Goal: Use online tool/utility: Utilize a website feature to perform a specific function

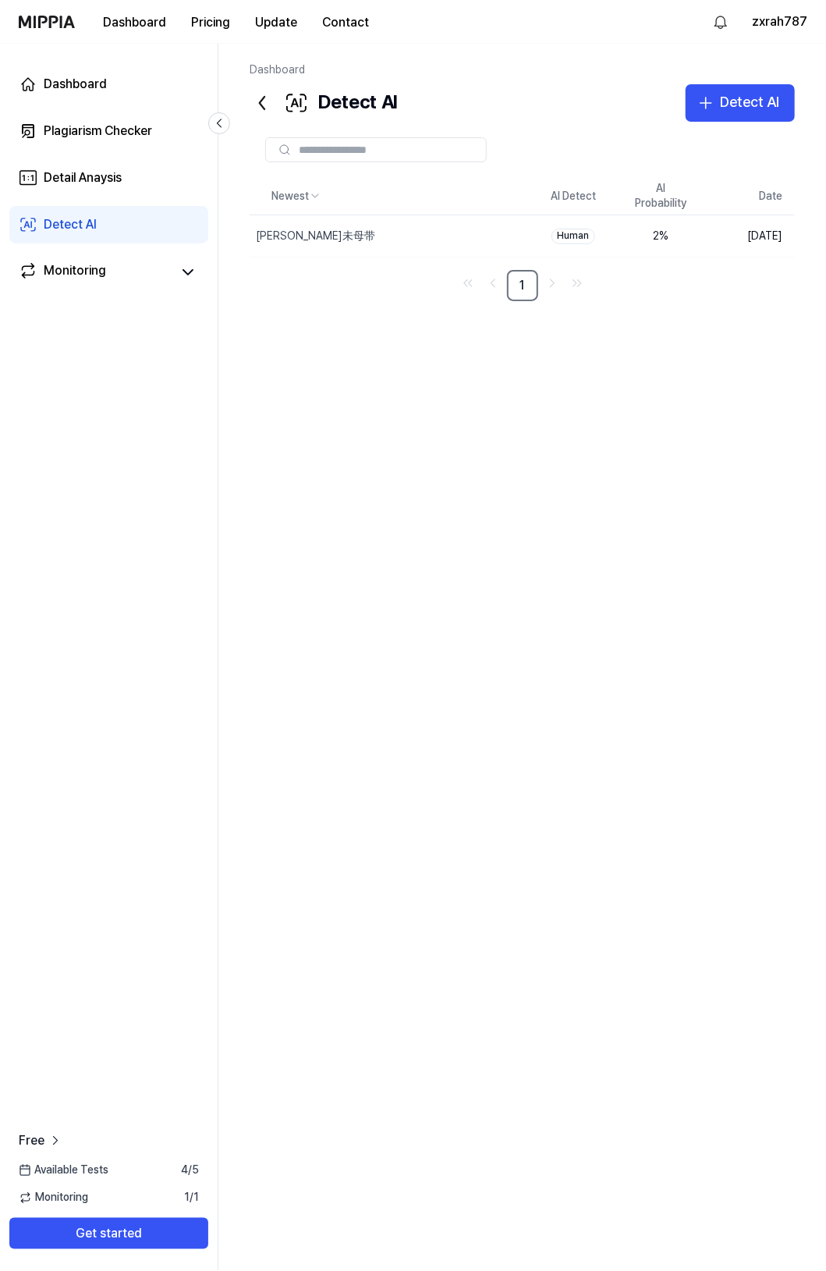
click at [515, 492] on div "Newest AI Detect AI Probability Date [PERSON_NAME]未母带 Delete Human 2 % [DATE] 1" at bounding box center [523, 591] width 546 height 826
click at [734, 107] on div "Detect AI" at bounding box center [749, 102] width 59 height 23
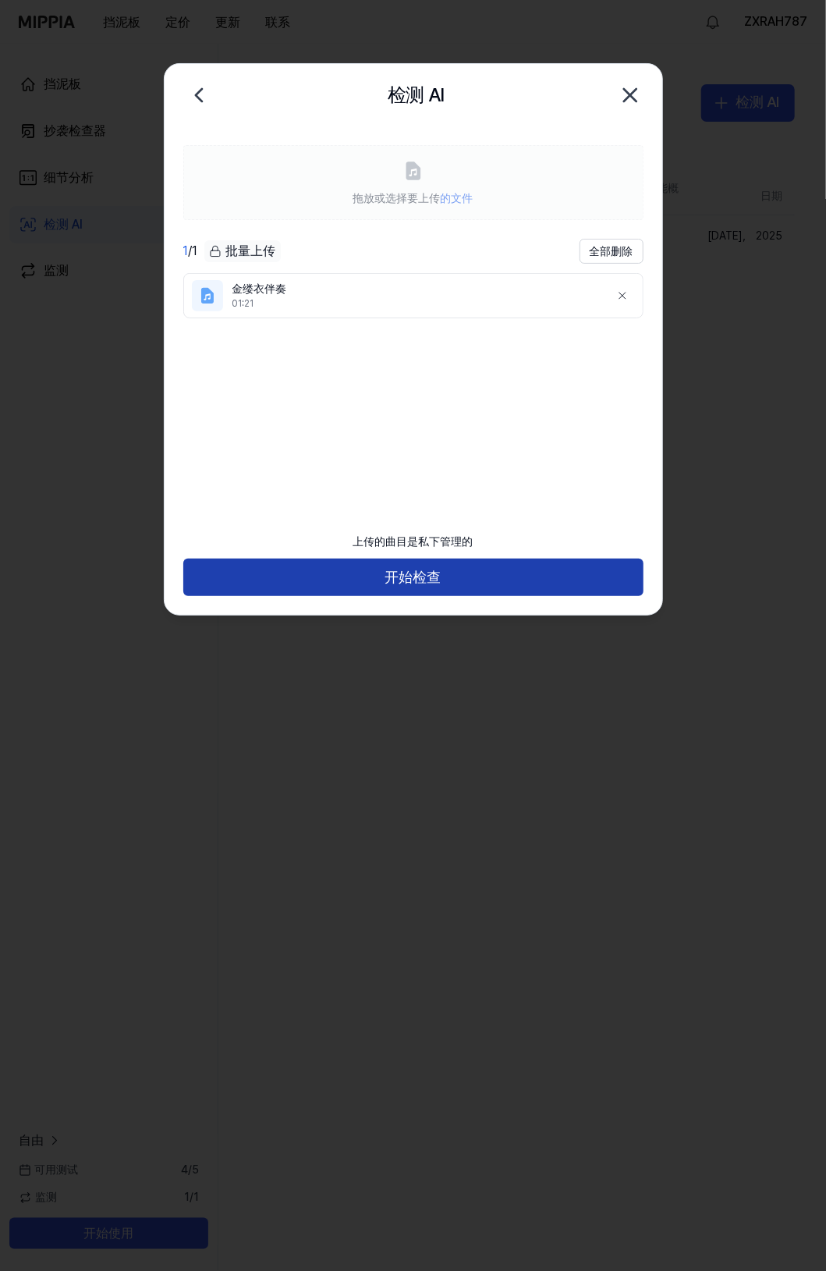
click at [468, 570] on button "开始检查" at bounding box center [413, 577] width 460 height 37
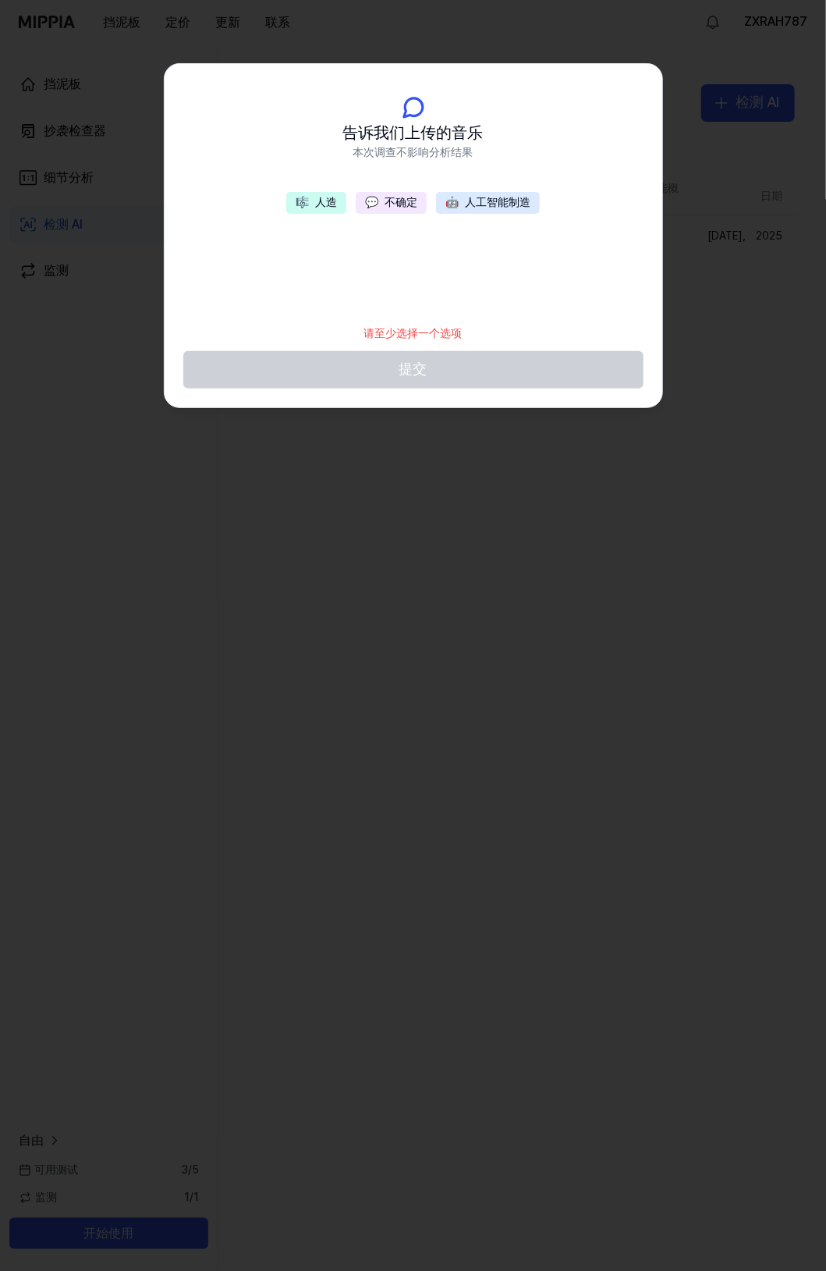
click at [476, 195] on button "🤖 人工智能制造" at bounding box center [488, 203] width 104 height 22
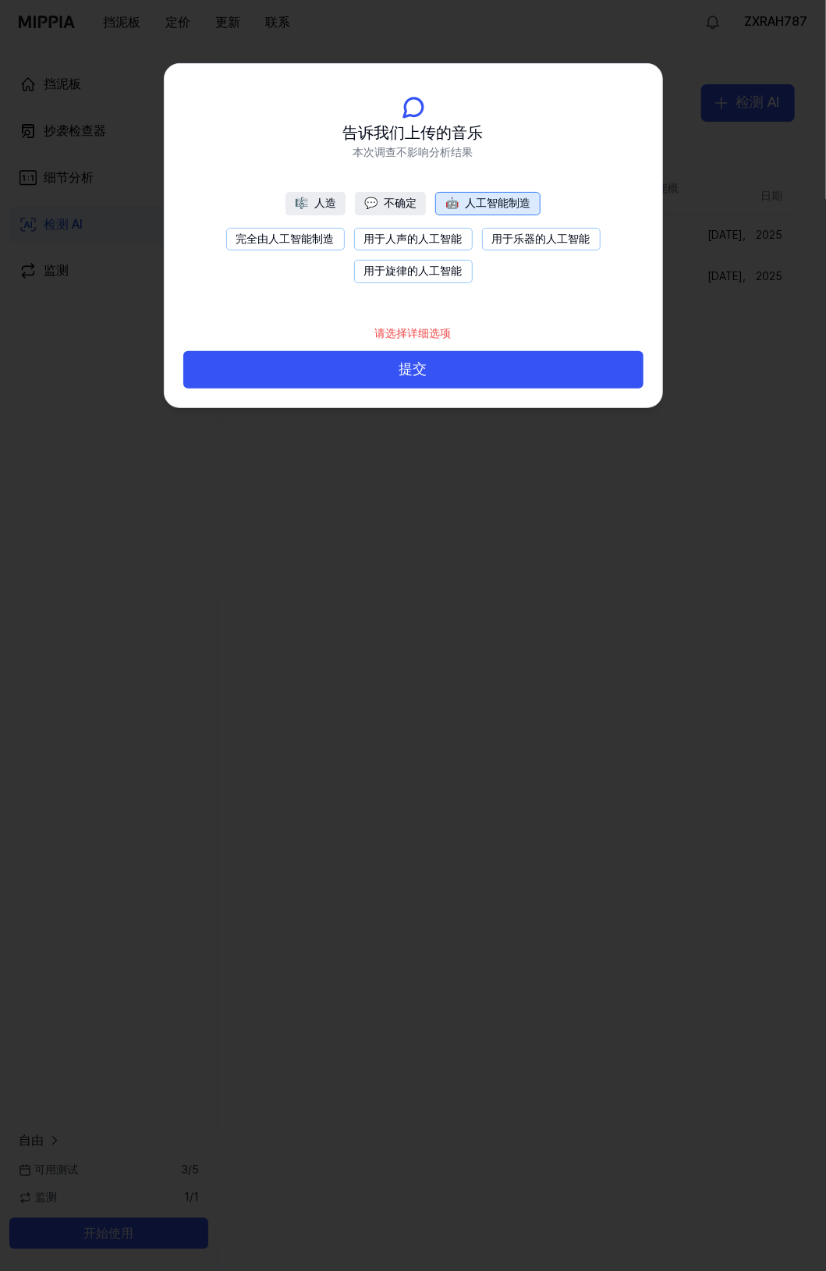
click at [506, 242] on button "用于乐器的人工智能" at bounding box center [541, 239] width 119 height 23
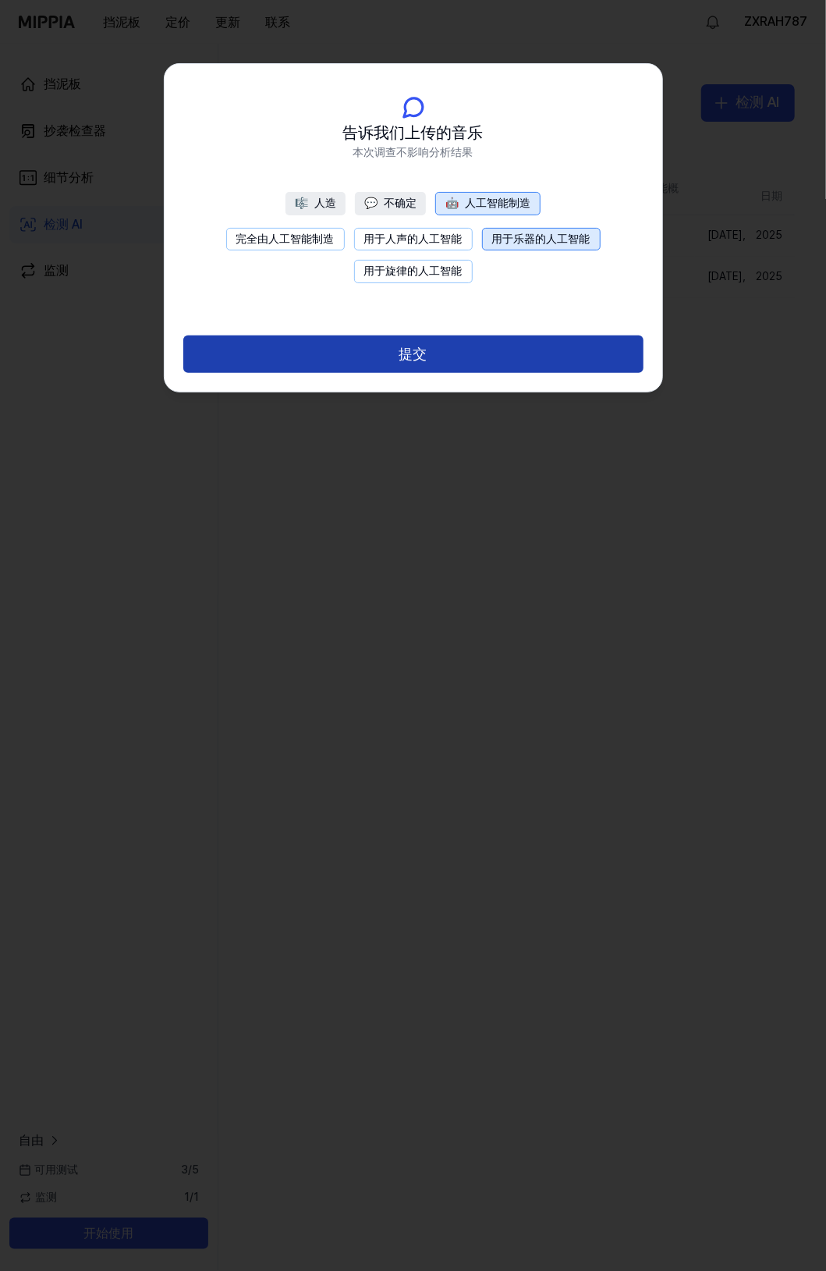
click at [449, 351] on button "提交" at bounding box center [413, 354] width 460 height 37
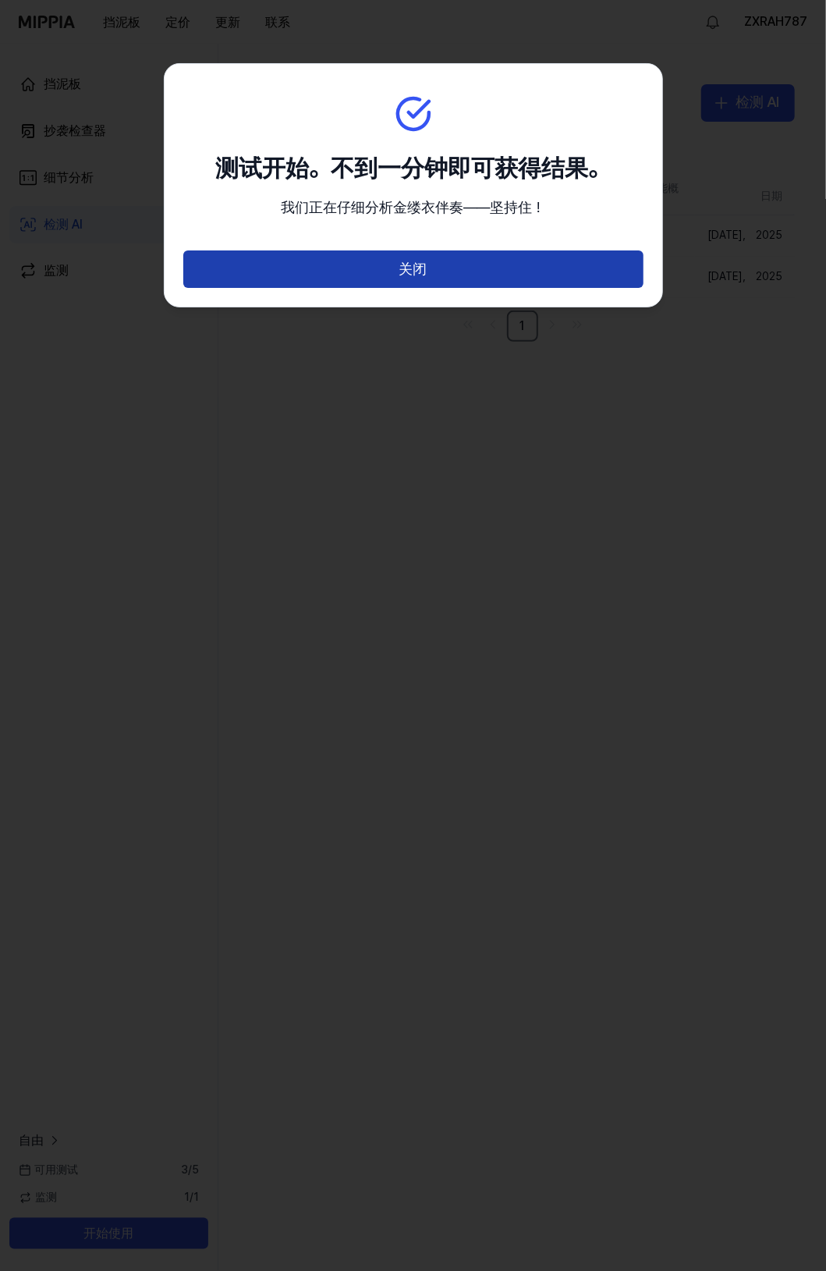
click at [460, 254] on button "关闭" at bounding box center [413, 269] width 460 height 37
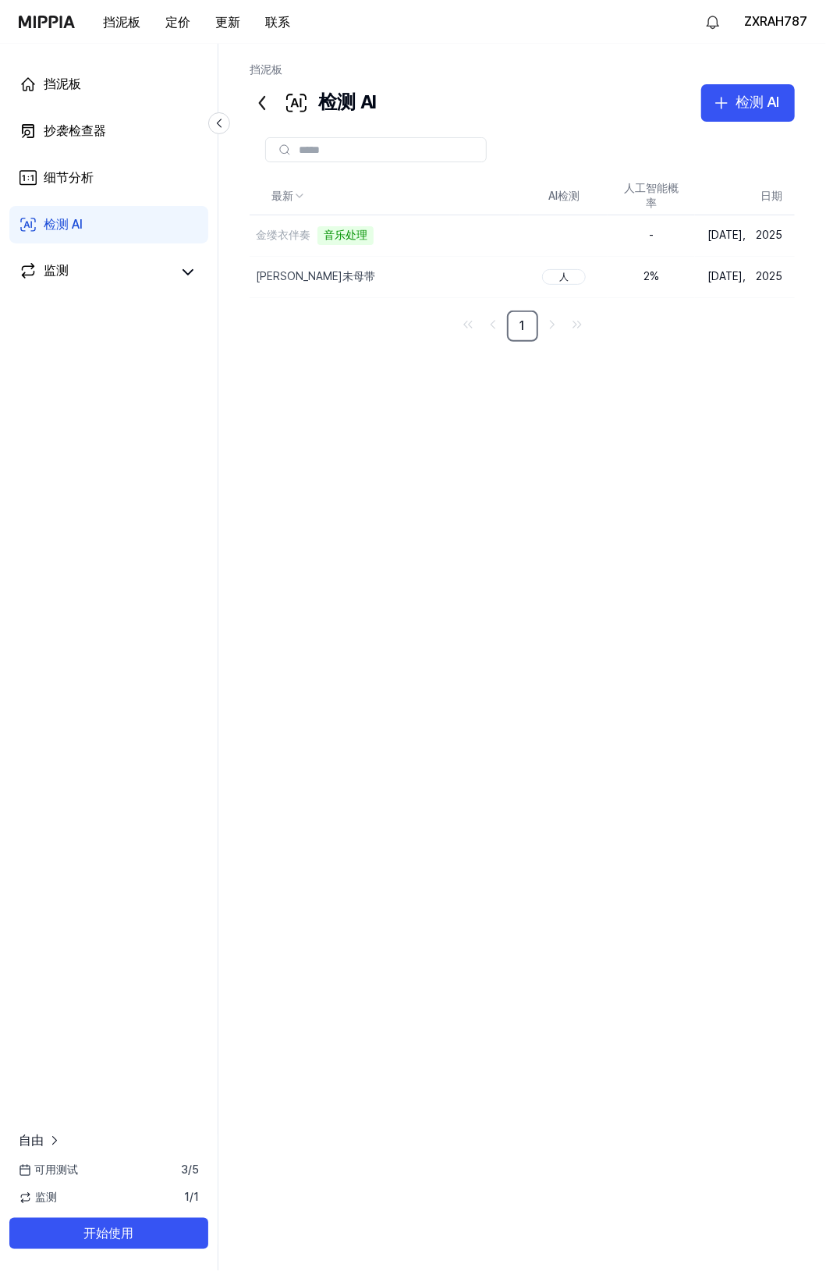
drag, startPoint x: 723, startPoint y: 400, endPoint x: 596, endPoint y: 332, distance: 143.5
click at [723, 400] on div "最新 AI检测 人工智能概率 日期 金缕衣伴奏 音乐处理 Delete - [DATE]， 2025 [PERSON_NAME]未母带 Delete 人 2 …" at bounding box center [523, 591] width 546 height 826
click at [754, 112] on div "检测 AI" at bounding box center [758, 102] width 44 height 23
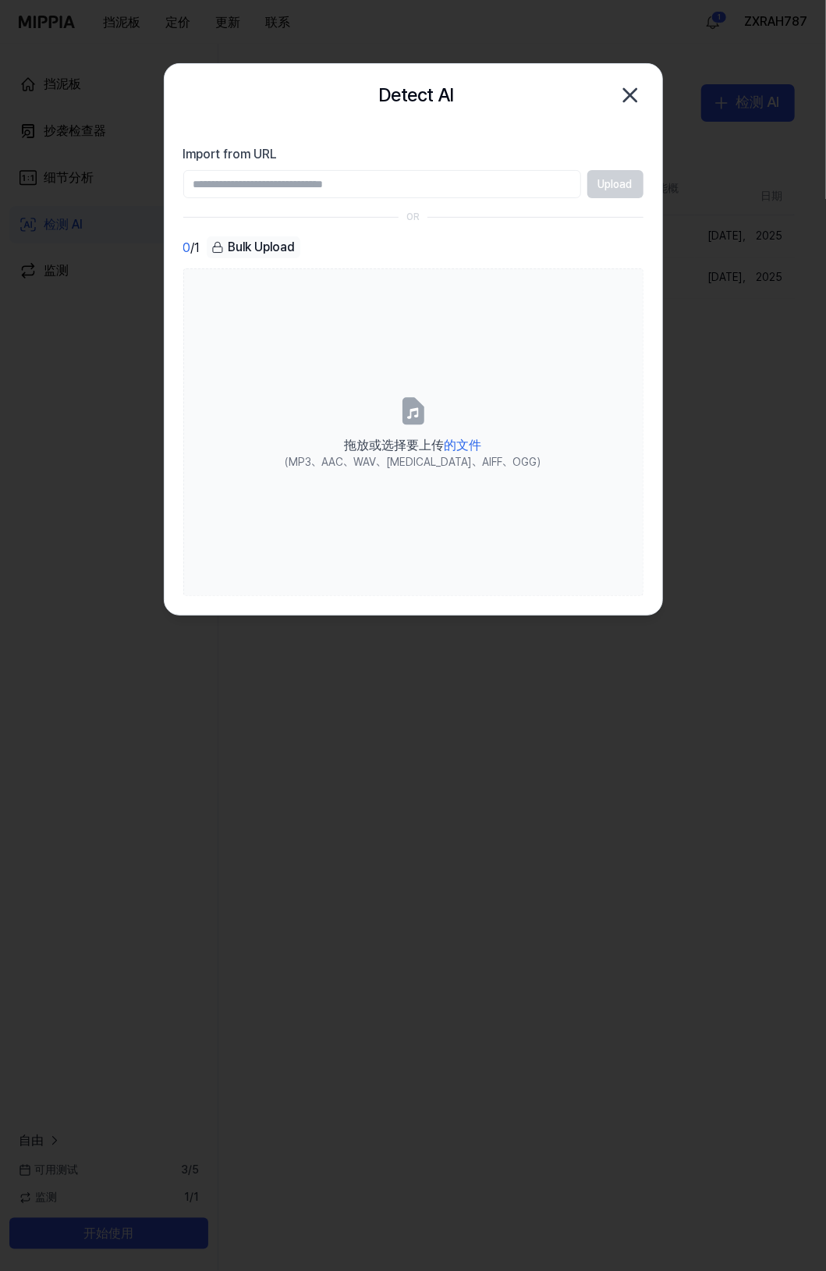
click at [386, 186] on input "Import from URL" at bounding box center [382, 184] width 398 height 28
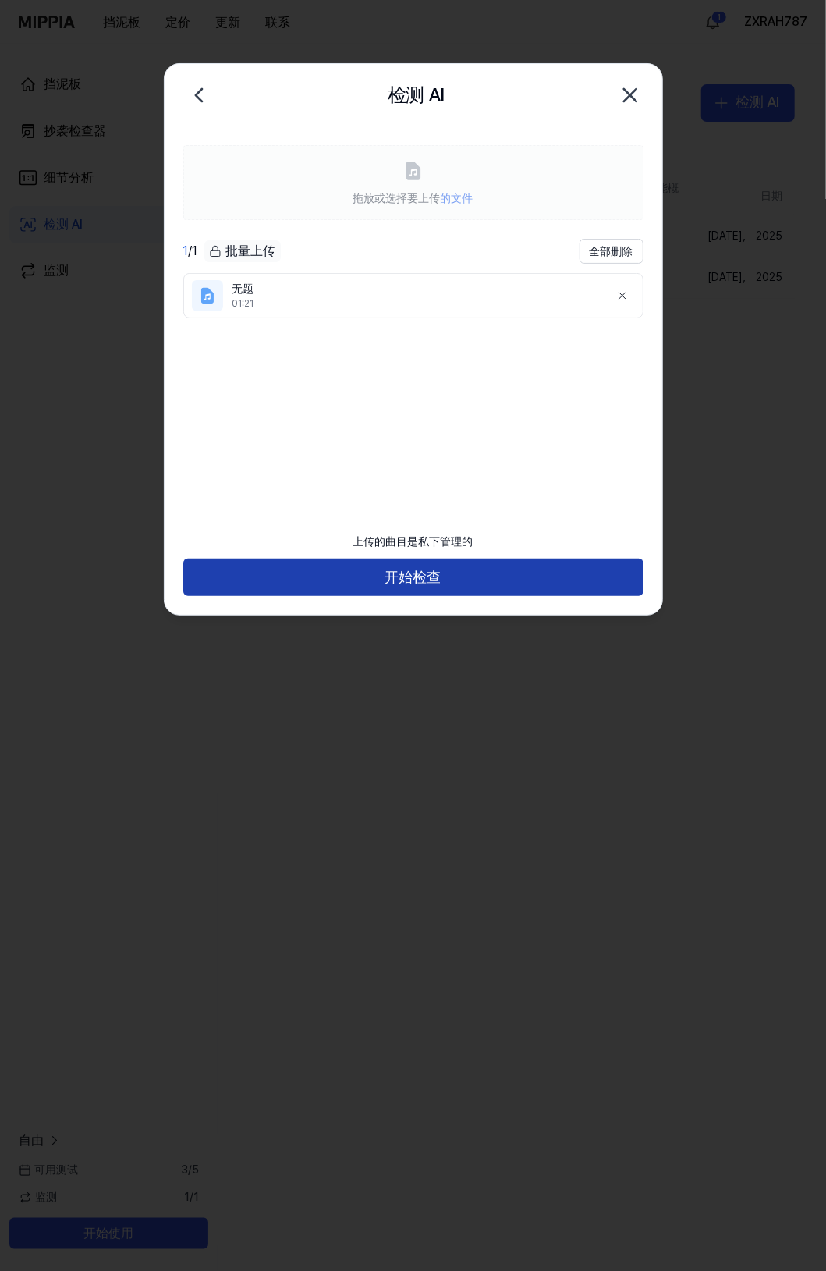
click at [414, 571] on button "开始检查" at bounding box center [413, 577] width 460 height 37
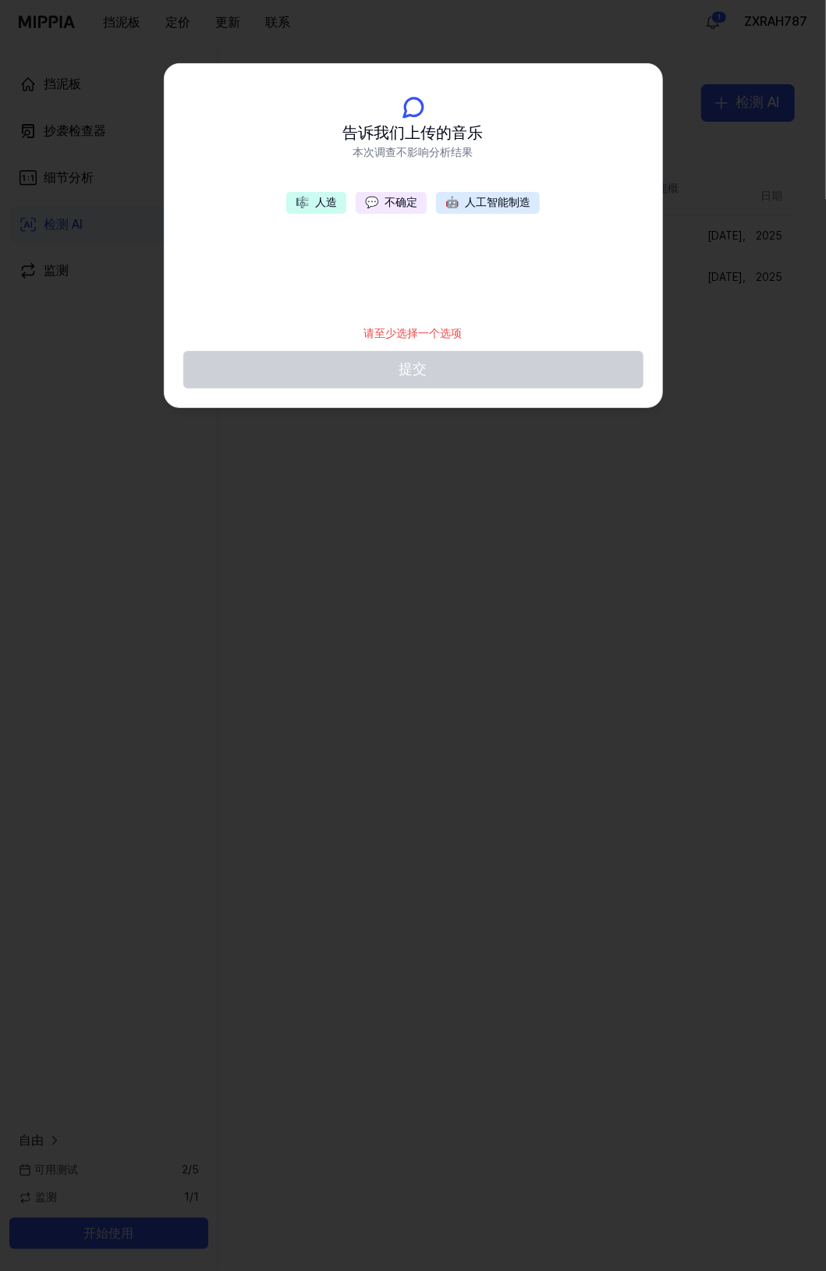
click at [489, 211] on button "🤖 人工智能制造" at bounding box center [488, 203] width 104 height 22
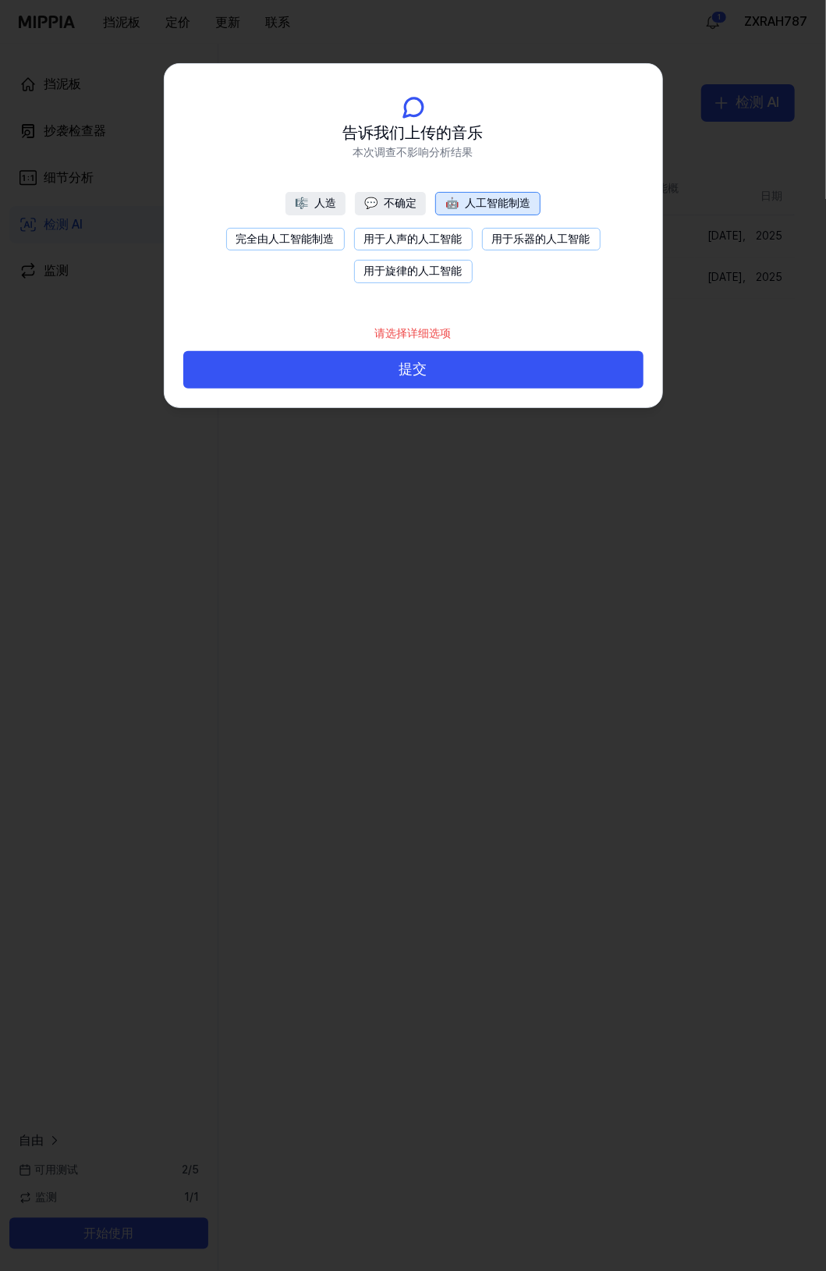
click at [298, 240] on button "完全由人工智能制造" at bounding box center [285, 239] width 119 height 23
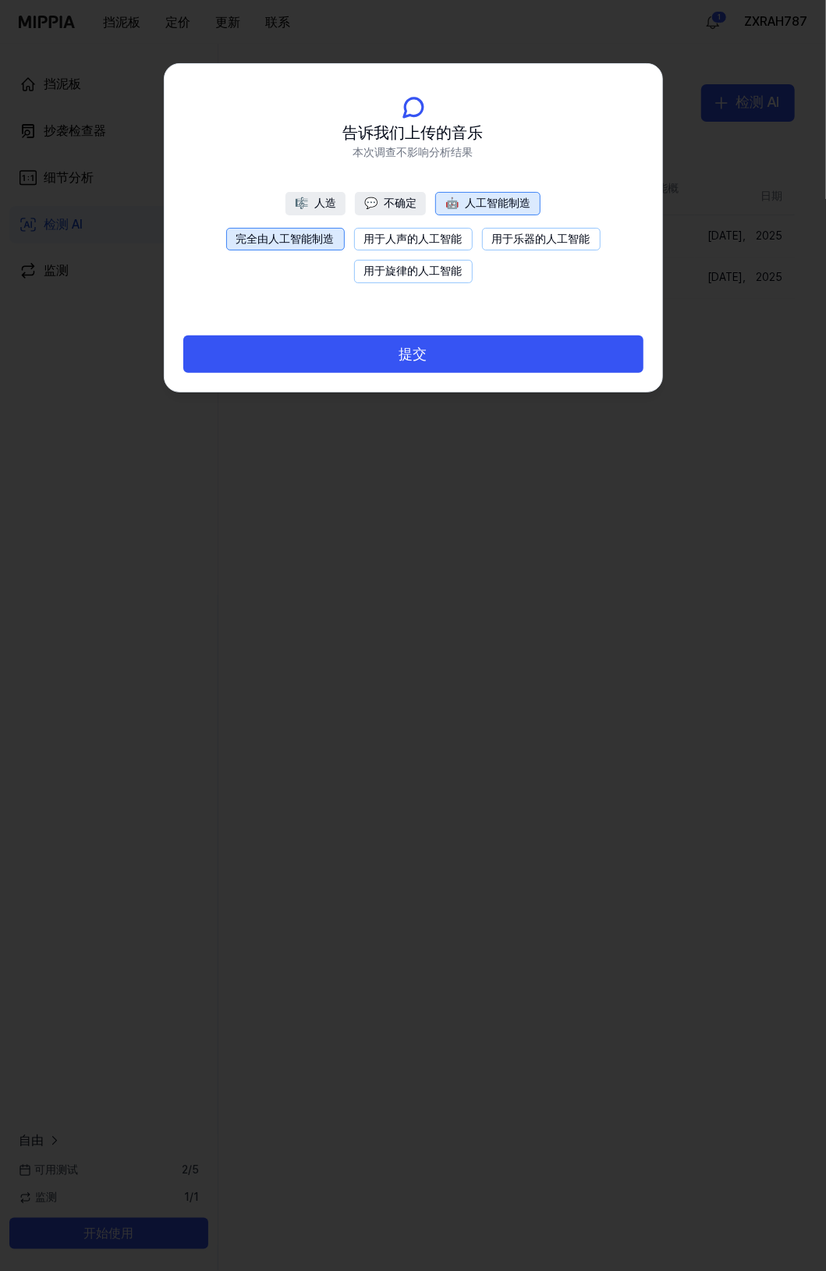
drag, startPoint x: 400, startPoint y: 365, endPoint x: 390, endPoint y: 373, distance: 12.2
click at [400, 365] on button "提交" at bounding box center [413, 354] width 460 height 37
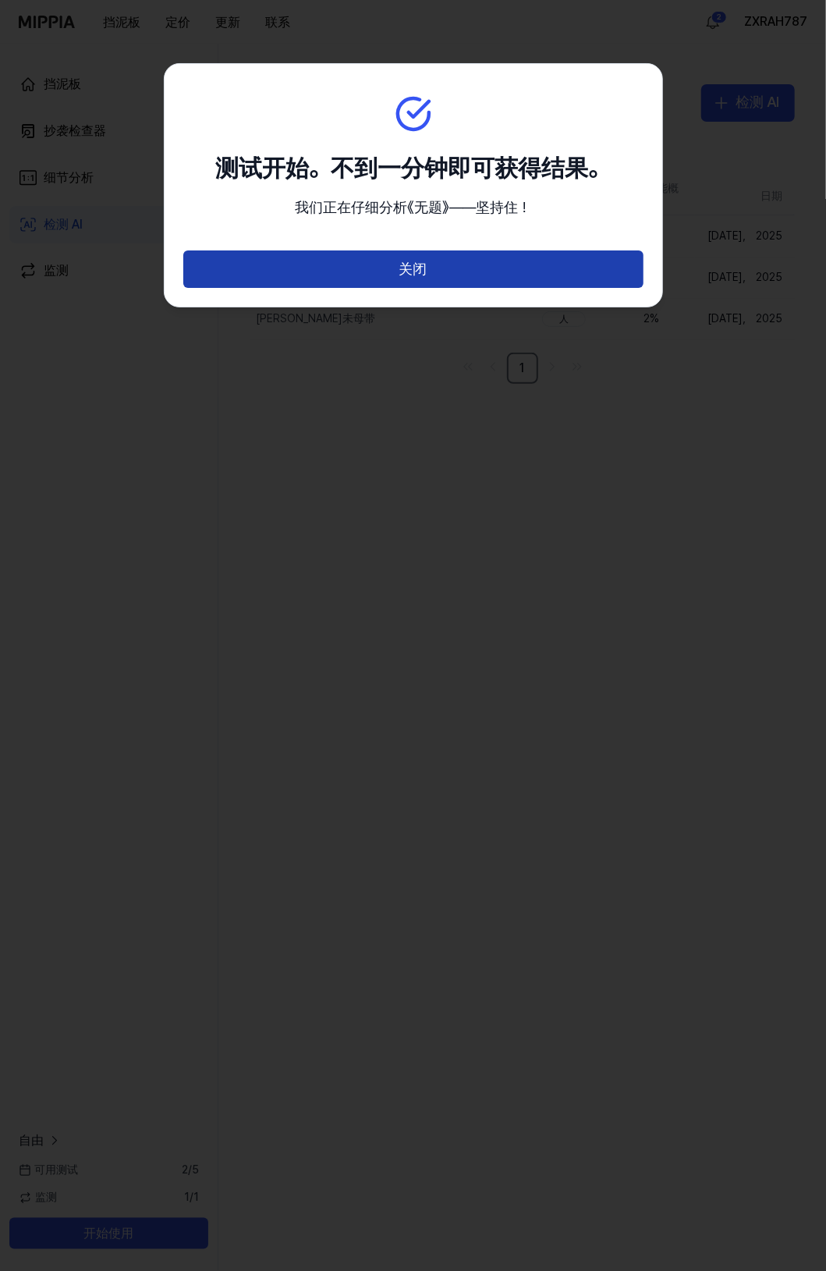
click at [450, 268] on button "关闭" at bounding box center [413, 269] width 460 height 37
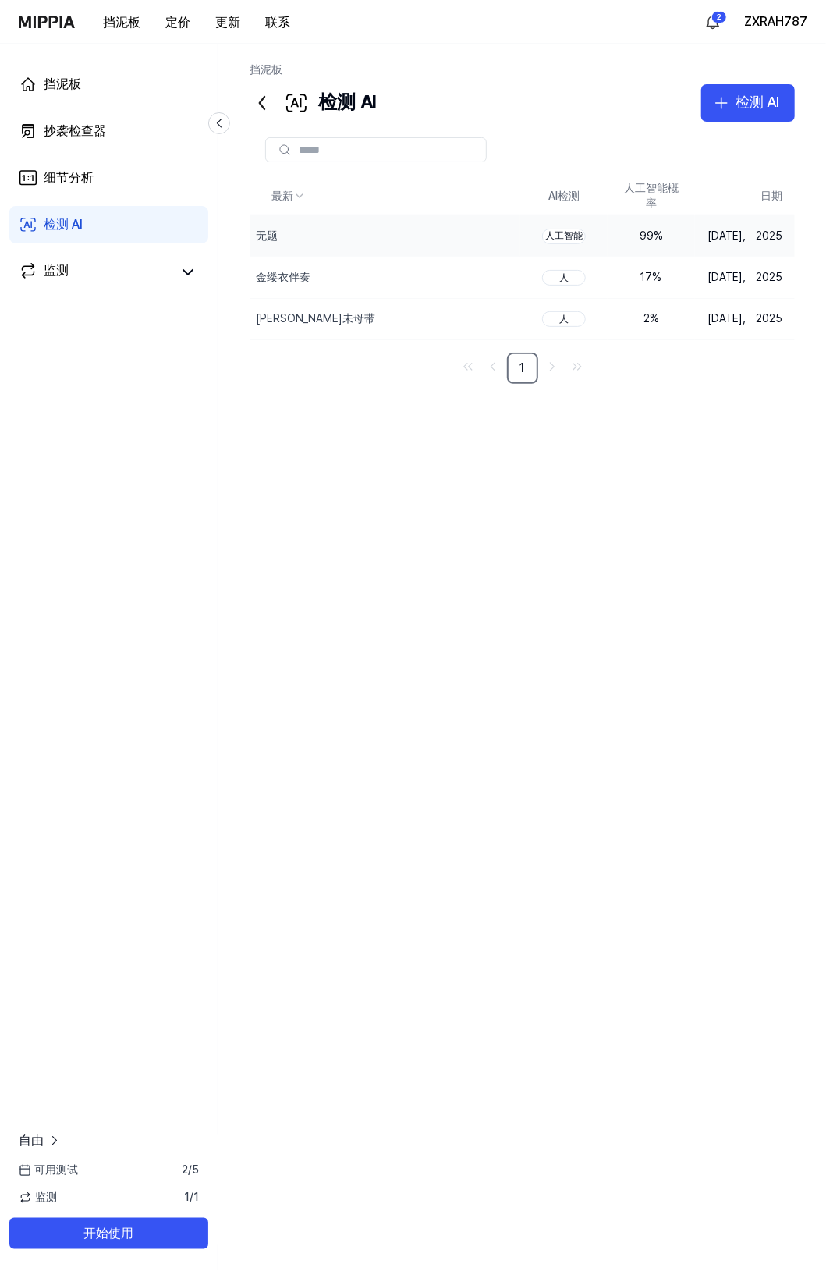
click at [567, 237] on div "人工智能" at bounding box center [564, 237] width 44 height 16
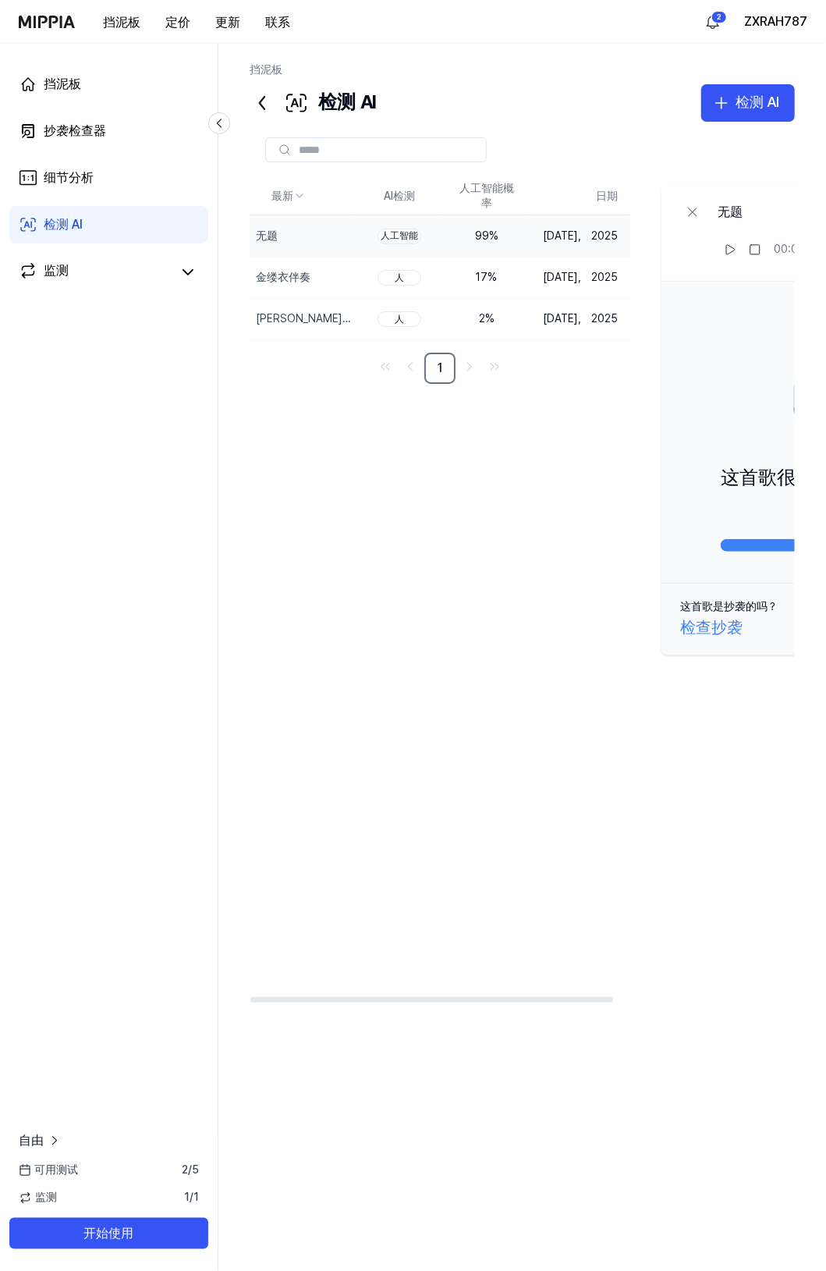
click at [702, 84] on button "检测 AI" at bounding box center [749, 102] width 94 height 37
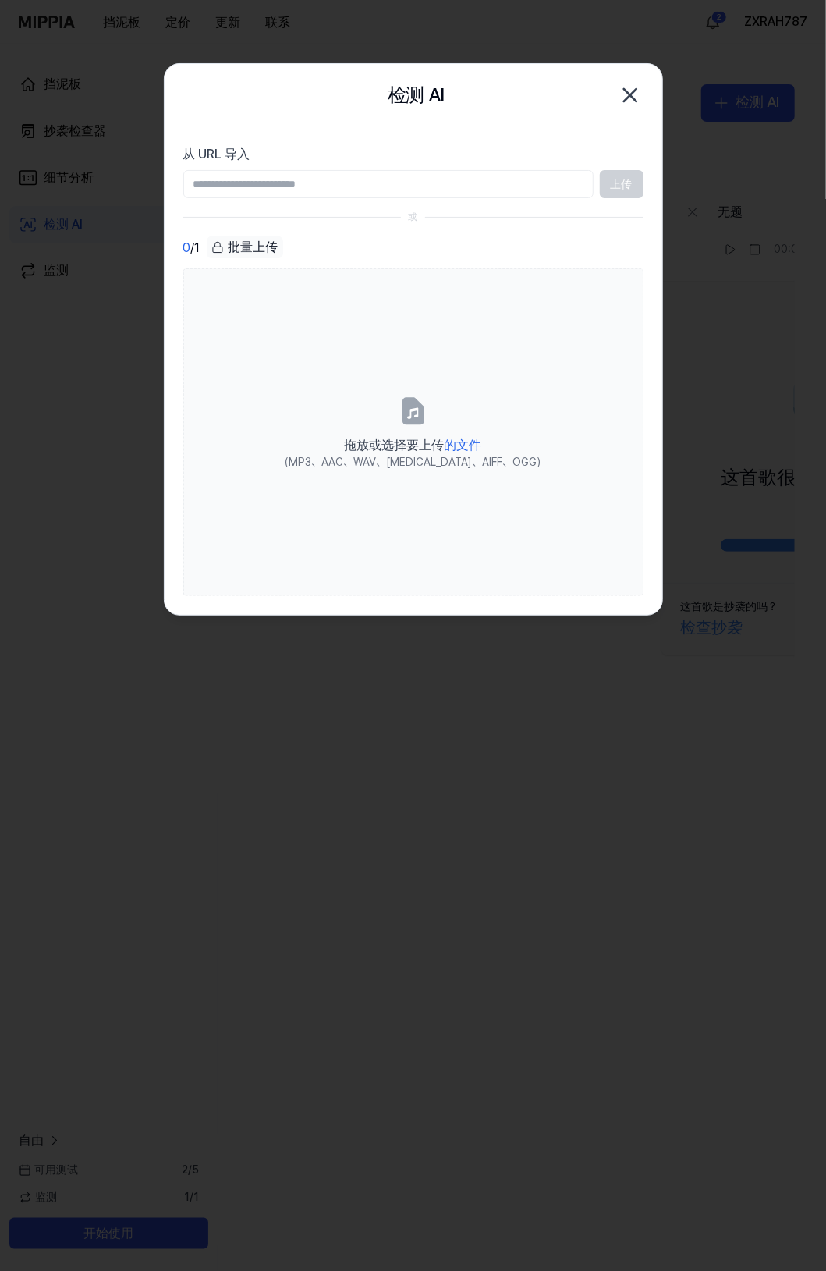
click at [625, 91] on icon "button" at bounding box center [630, 95] width 25 height 25
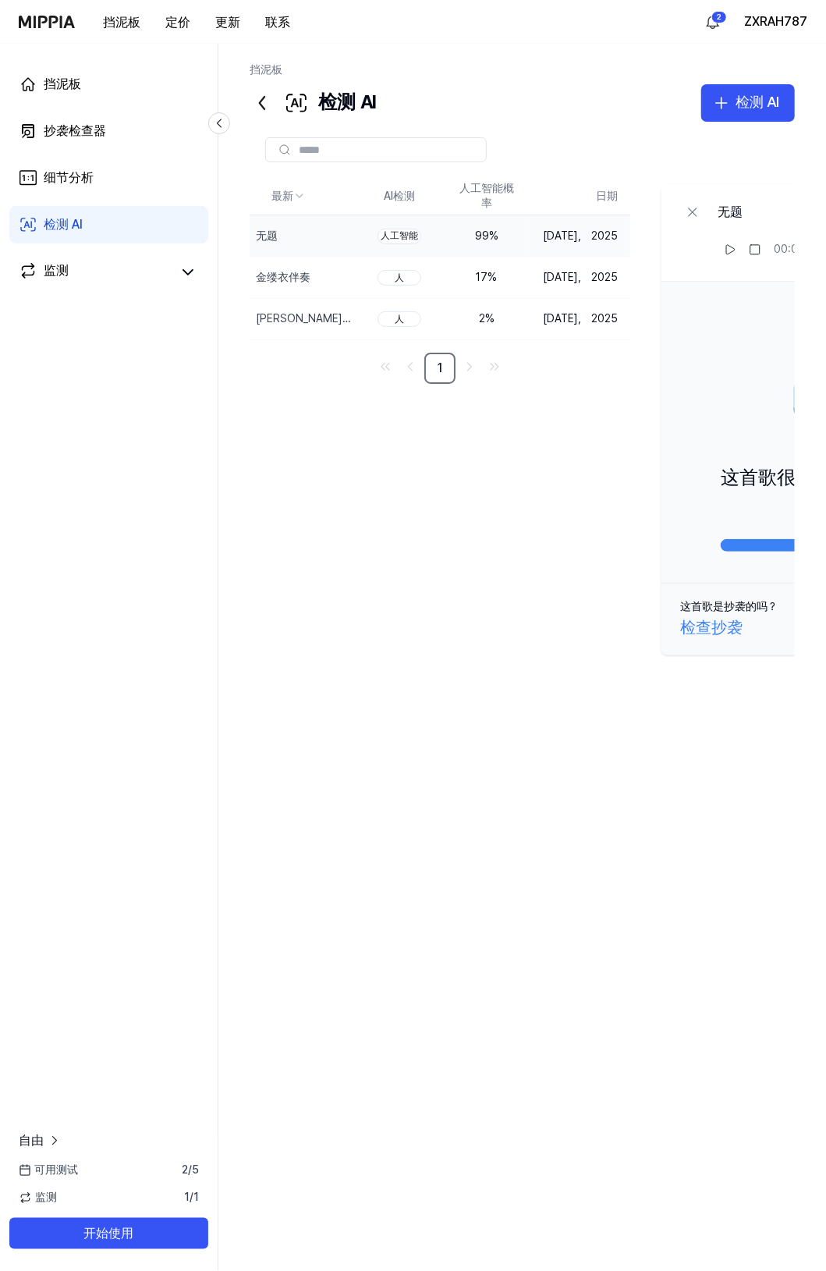
click at [593, 79] on div "挡泥板" at bounding box center [523, 73] width 546 height 22
click at [723, 95] on icon "button" at bounding box center [722, 103] width 19 height 19
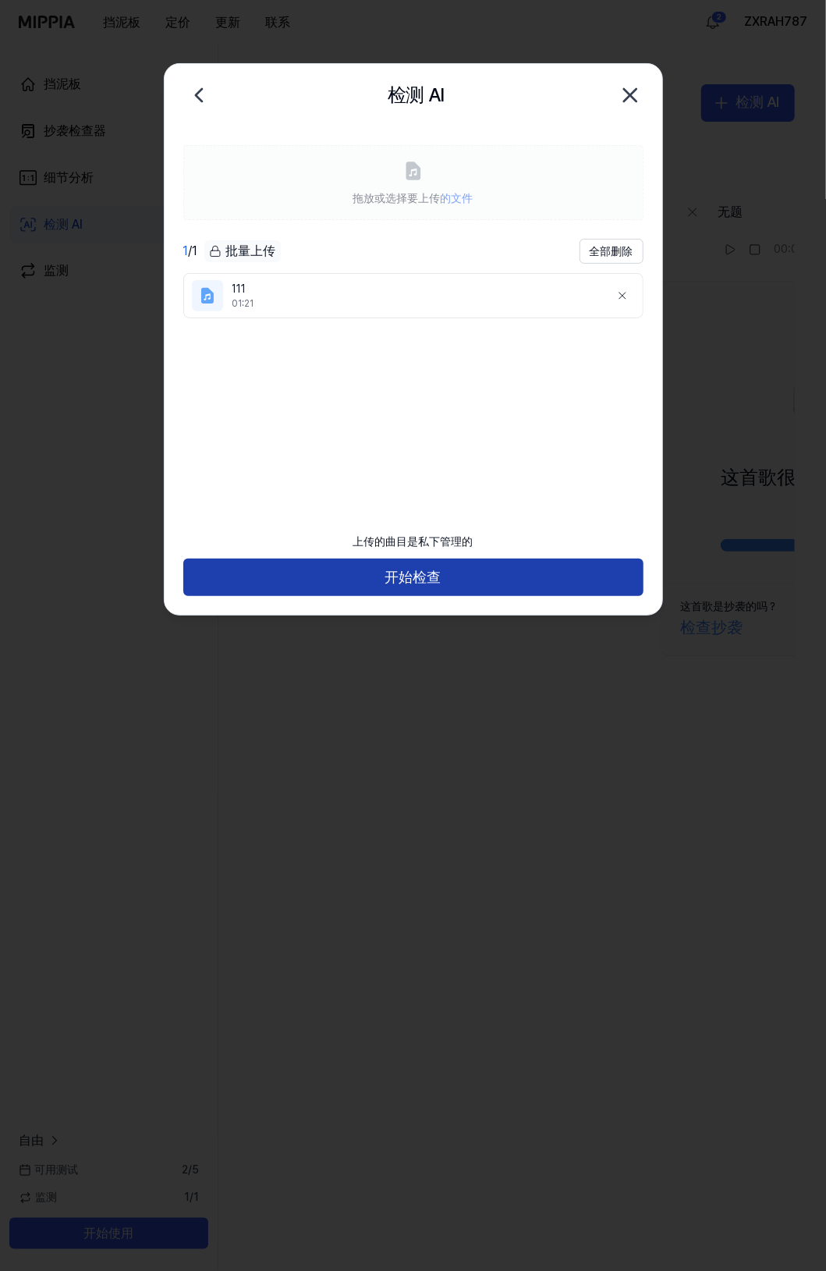
click at [469, 568] on button "开始检查" at bounding box center [413, 577] width 460 height 37
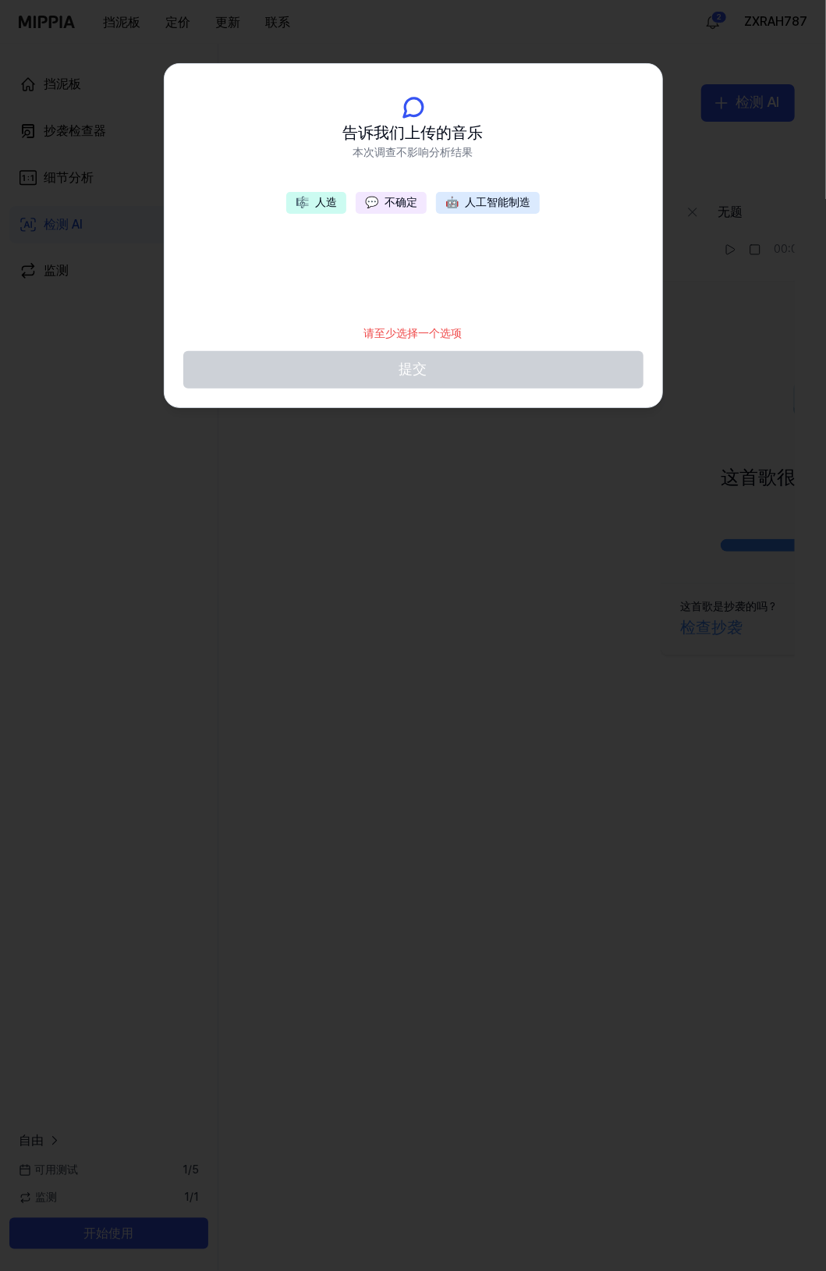
click at [474, 207] on button "🤖 人工智能制造" at bounding box center [488, 203] width 104 height 22
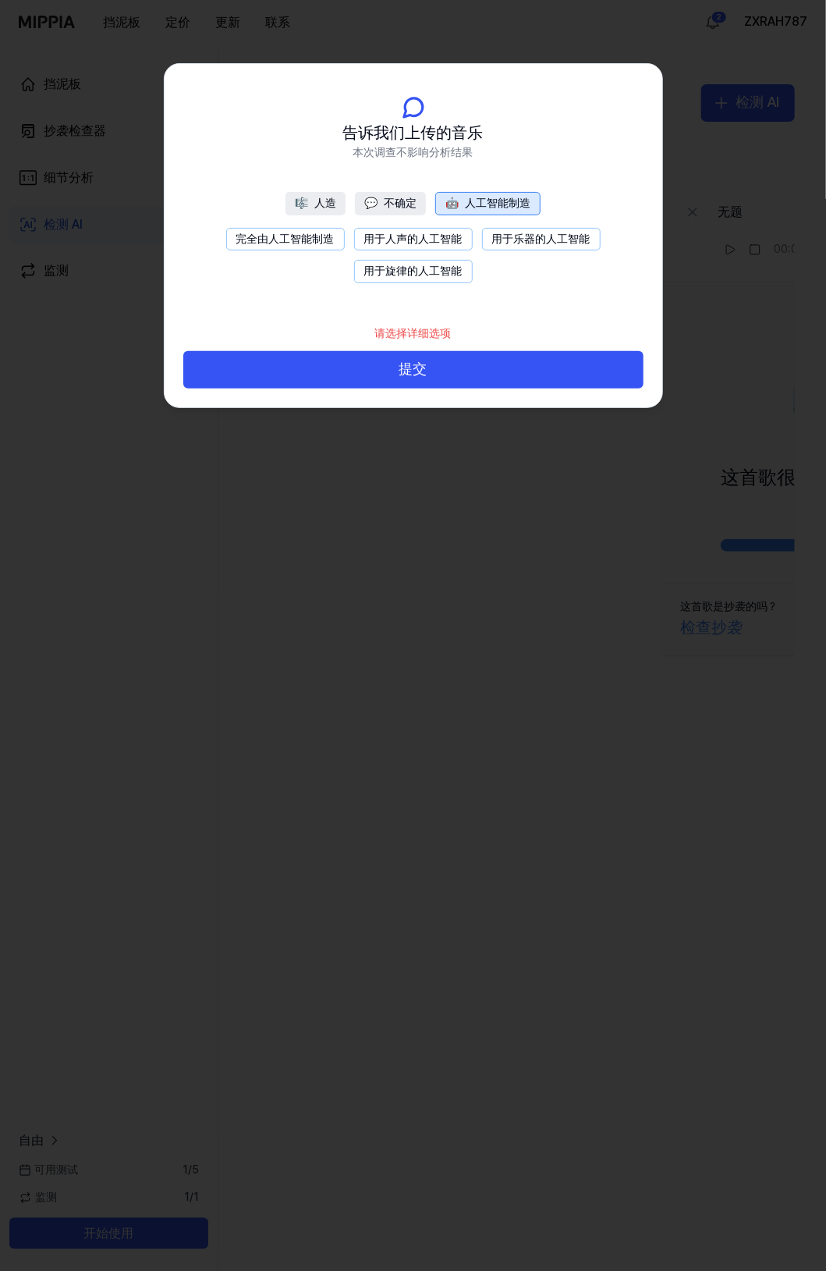
click at [289, 233] on button "完全由人工智能制造" at bounding box center [285, 239] width 119 height 23
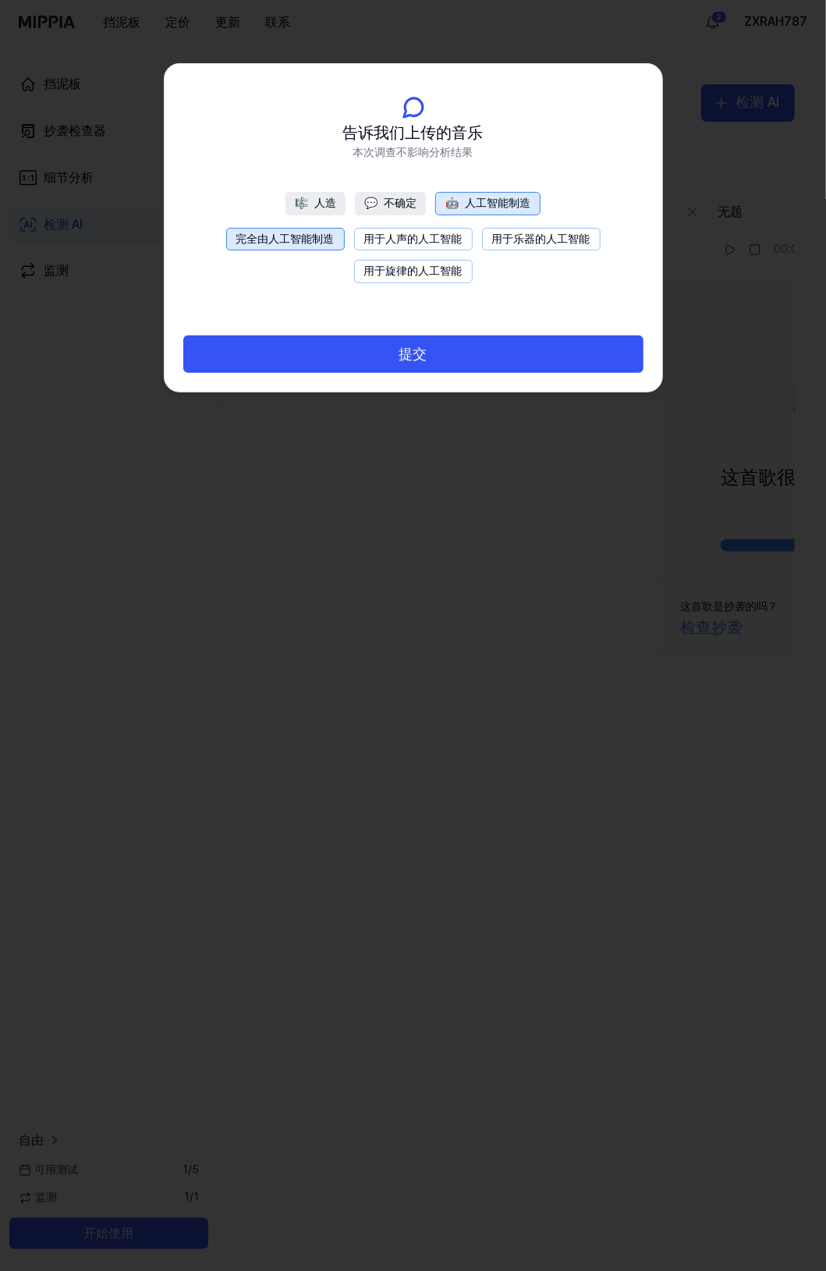
drag, startPoint x: 404, startPoint y: 375, endPoint x: 389, endPoint y: 357, distance: 23.3
click at [403, 372] on div "提交" at bounding box center [414, 354] width 498 height 75
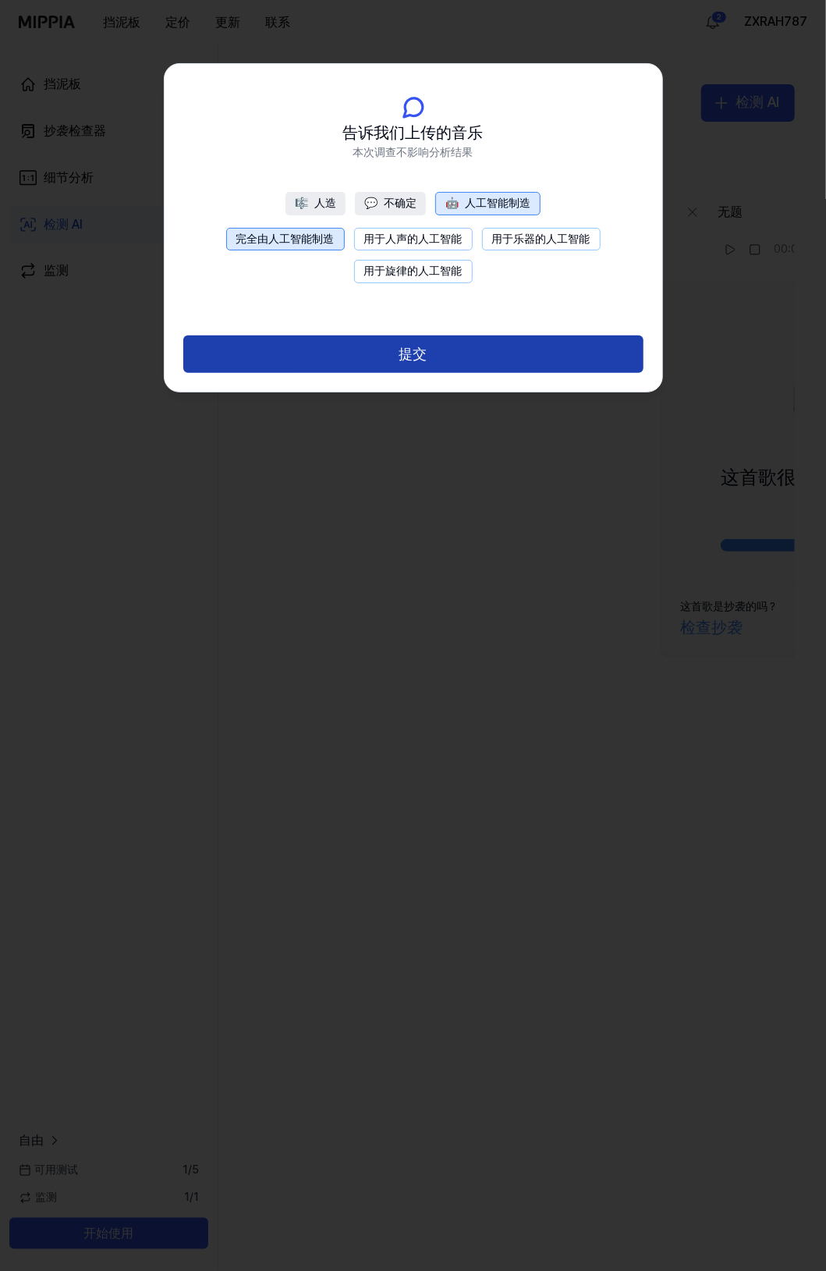
click at [389, 356] on button "提交" at bounding box center [413, 354] width 460 height 37
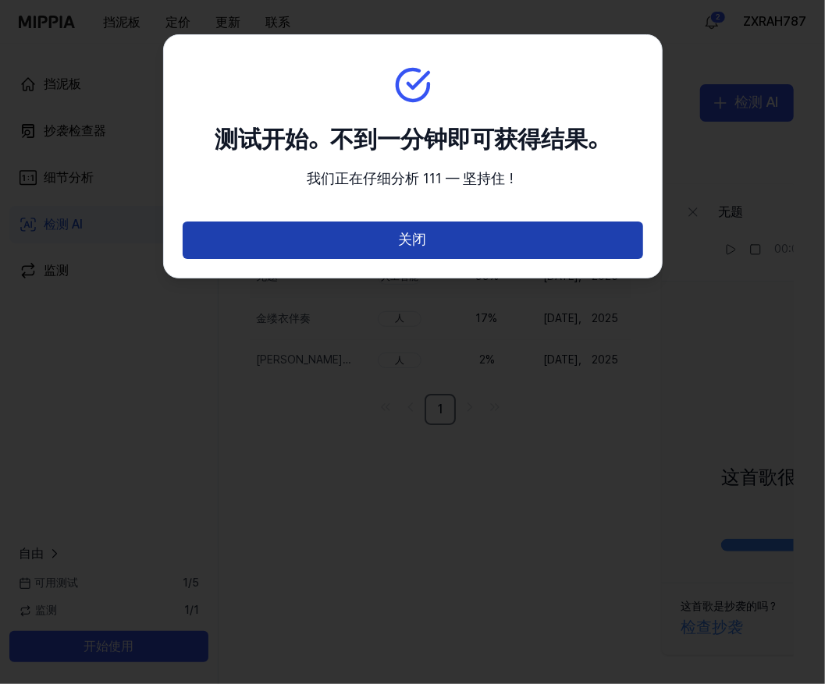
click at [422, 240] on button "关闭" at bounding box center [413, 240] width 460 height 37
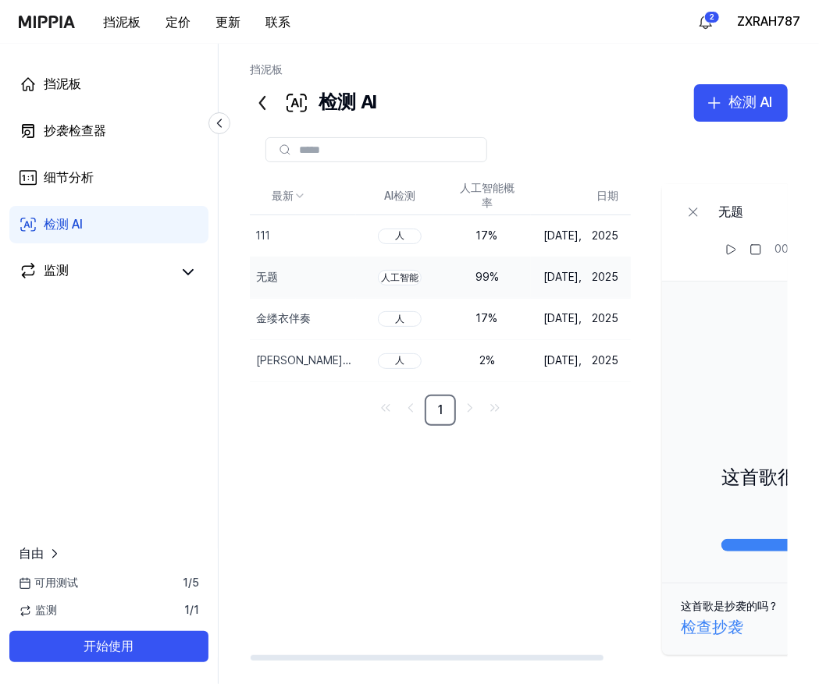
click at [528, 119] on div "检测 AI 检测 AI" at bounding box center [519, 102] width 538 height 37
